Goal: Transaction & Acquisition: Purchase product/service

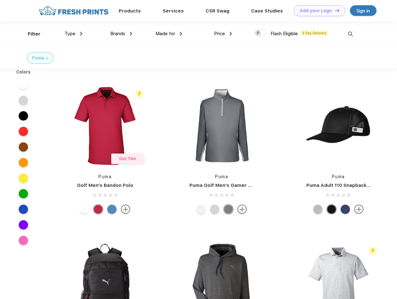
click at [317, 11] on link "Add your Logo Design Tool" at bounding box center [319, 10] width 51 height 11
click at [0, 0] on div "Design Tool" at bounding box center [0, 0] width 0 height 0
click at [334, 10] on link "Add your Logo Design Tool" at bounding box center [319, 10] width 51 height 11
click at [30, 34] on div "Filter" at bounding box center [34, 34] width 13 height 7
click at [74, 34] on span "Type" at bounding box center [70, 34] width 11 height 6
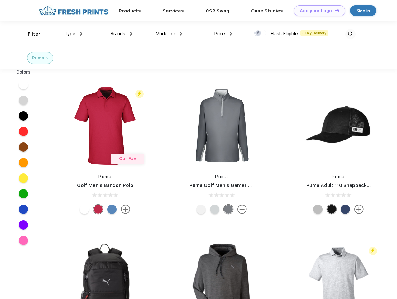
click at [121, 34] on span "Brands" at bounding box center [117, 34] width 15 height 6
click at [169, 34] on span "Made for" at bounding box center [166, 34] width 20 height 6
click at [223, 34] on span "Price" at bounding box center [219, 34] width 11 height 6
click at [261, 33] on div at bounding box center [260, 33] width 12 height 7
click at [258, 33] on input "checkbox" at bounding box center [256, 31] width 4 height 4
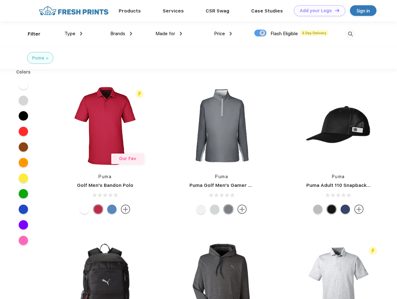
click at [350, 34] on img at bounding box center [350, 34] width 10 height 10
